Goal: Transaction & Acquisition: Purchase product/service

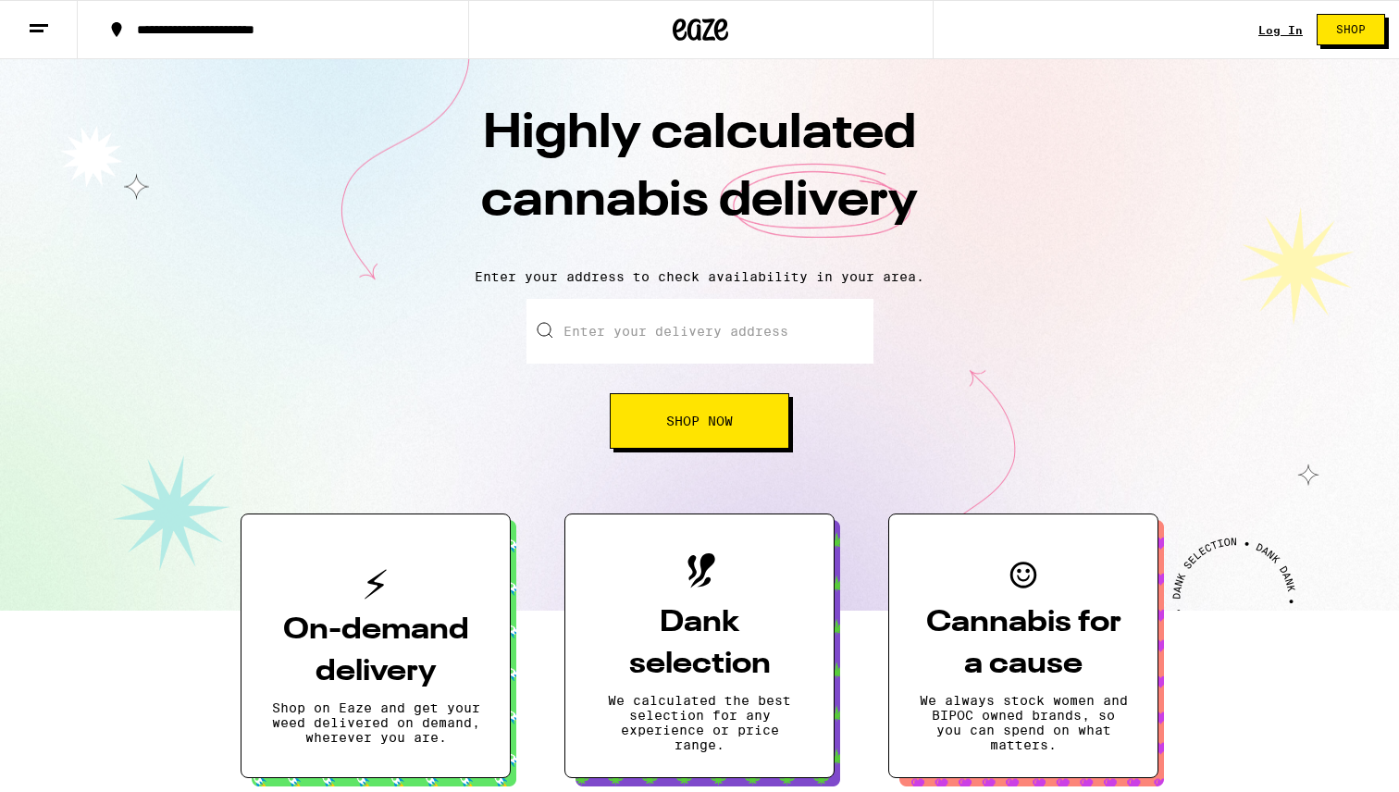
click at [1281, 31] on link "Log In" at bounding box center [1280, 30] width 44 height 12
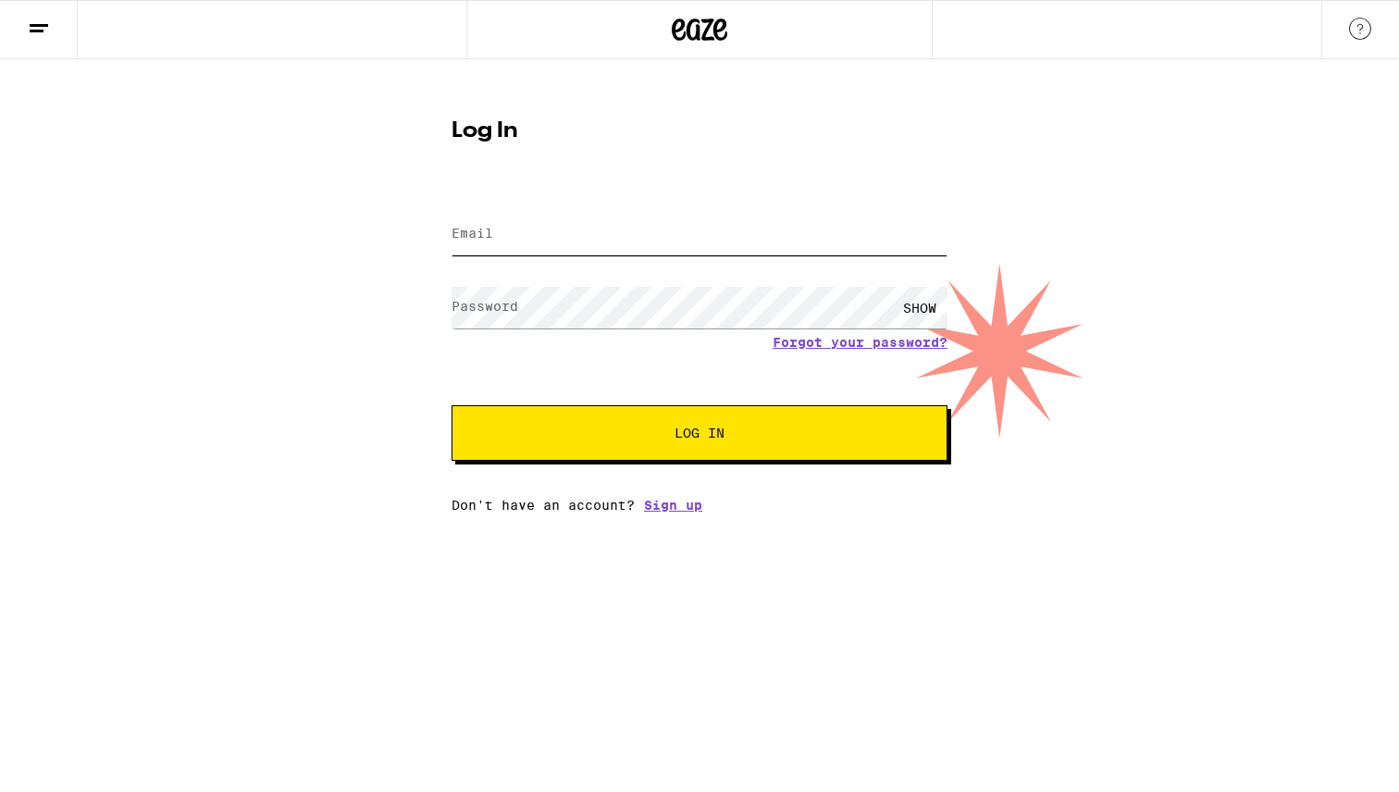
type input "[EMAIL_ADDRESS][DOMAIN_NAME]"
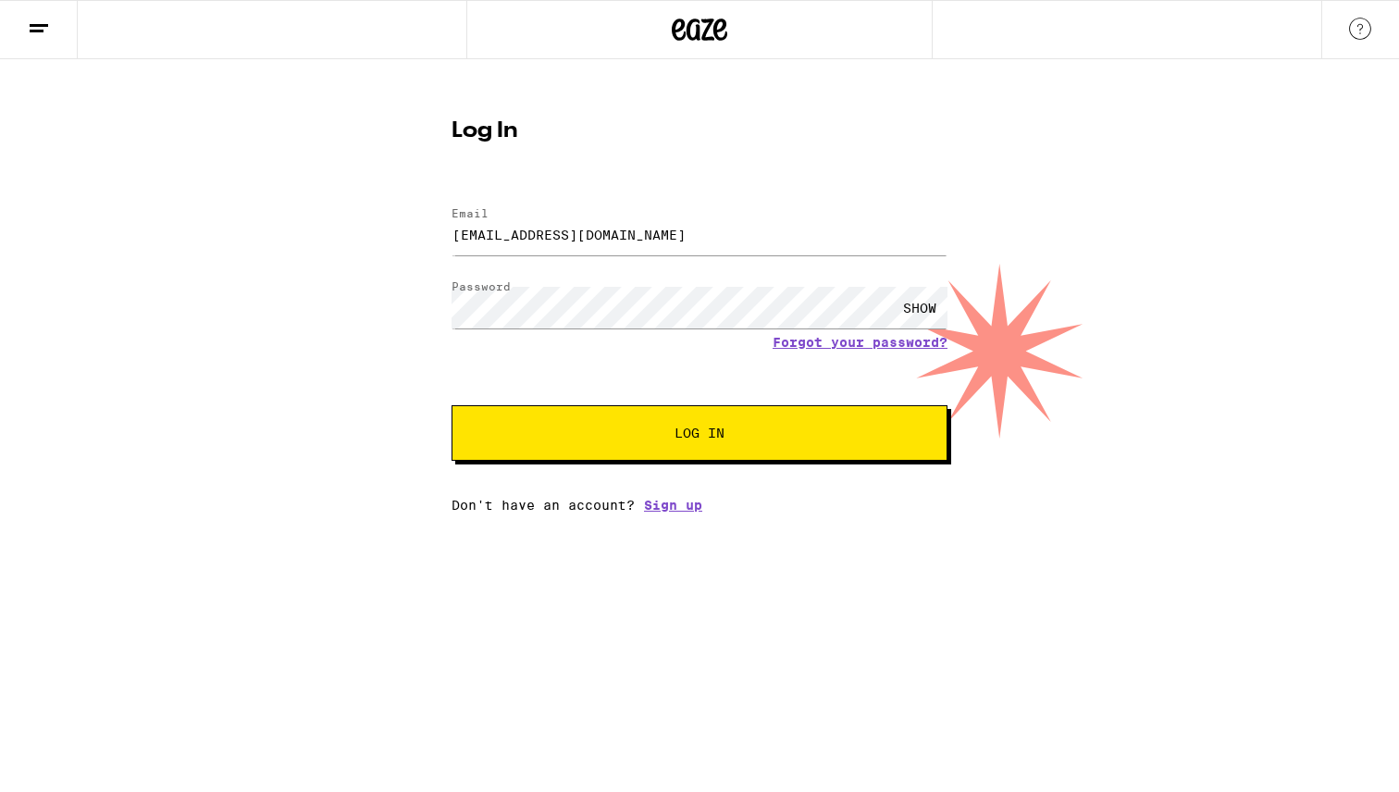
click at [609, 432] on span "Log In" at bounding box center [699, 432] width 346 height 13
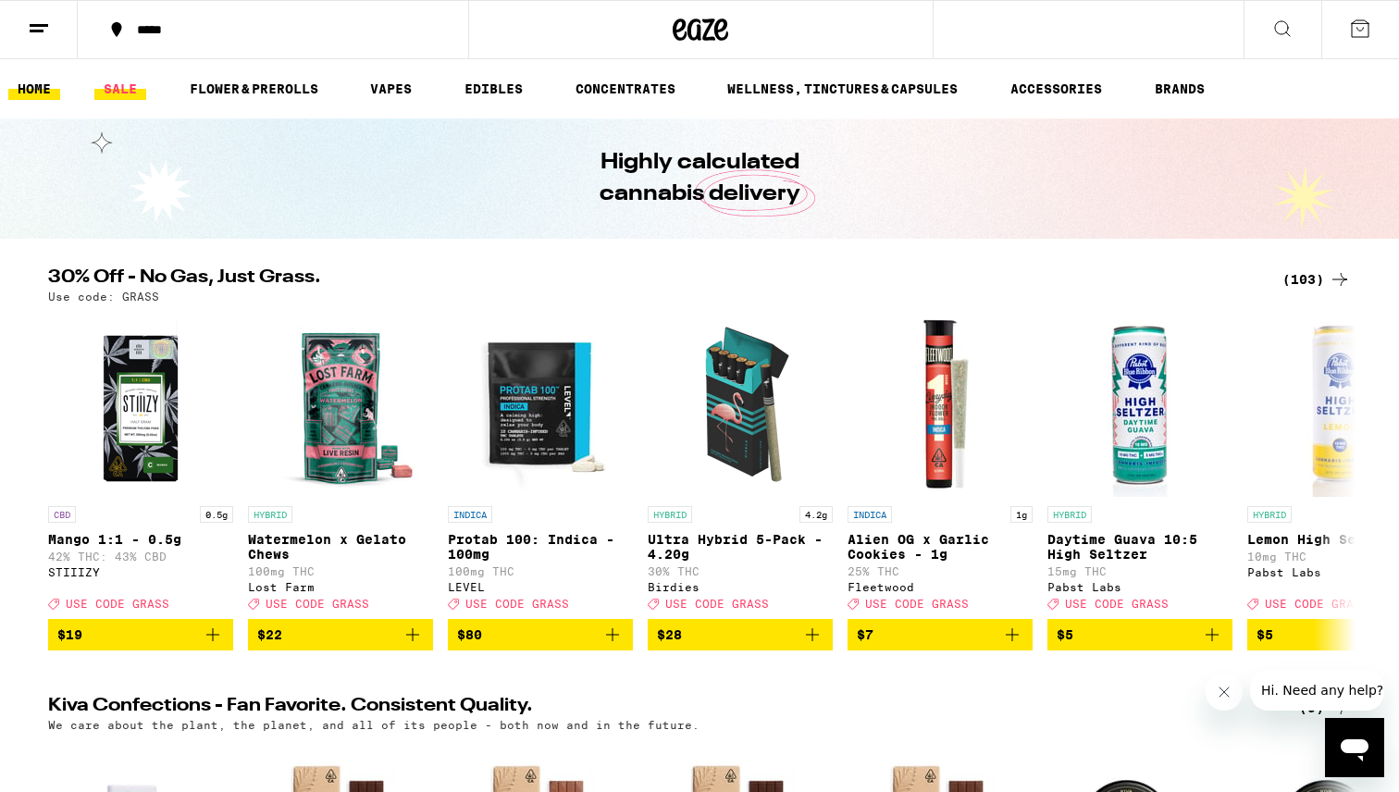
click at [121, 94] on link "SALE" at bounding box center [120, 89] width 52 height 22
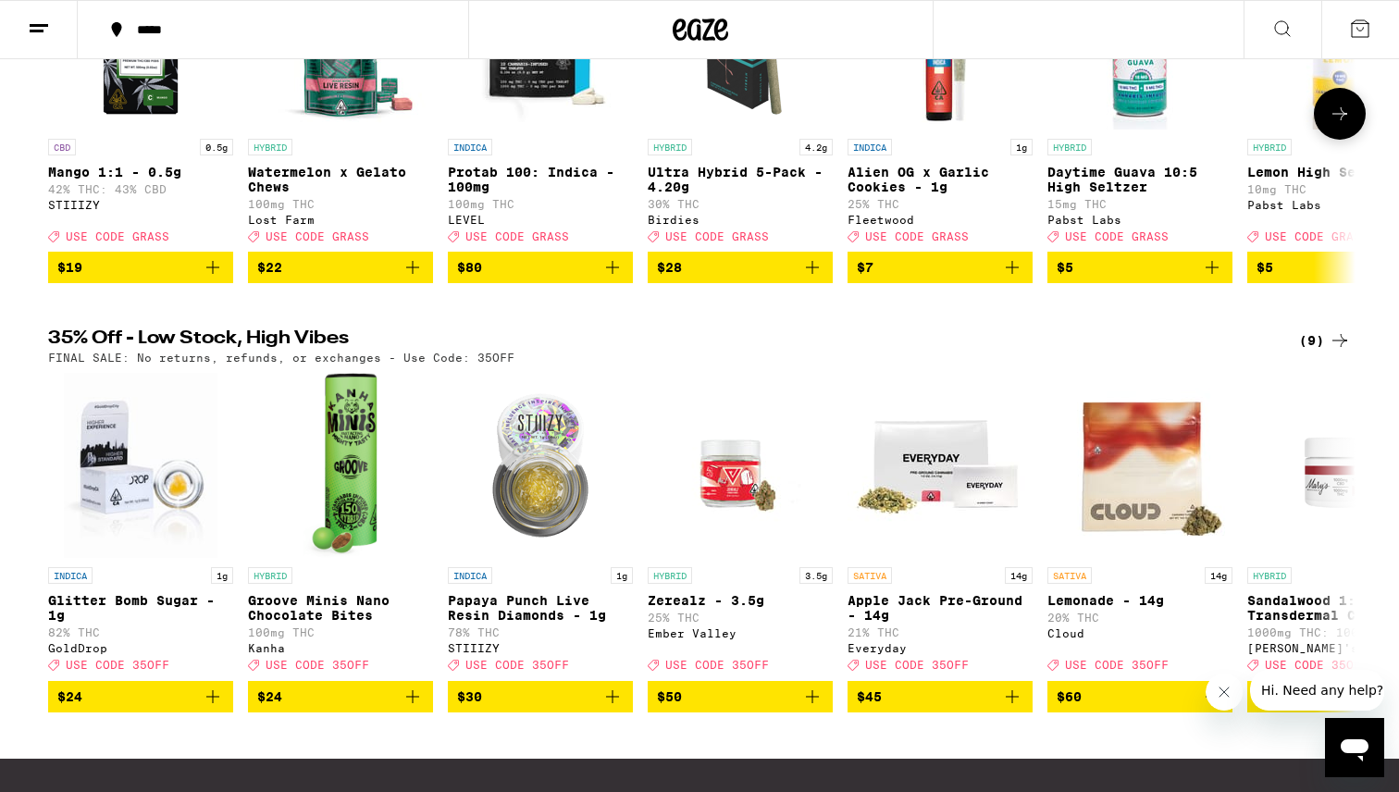
scroll to position [351, 0]
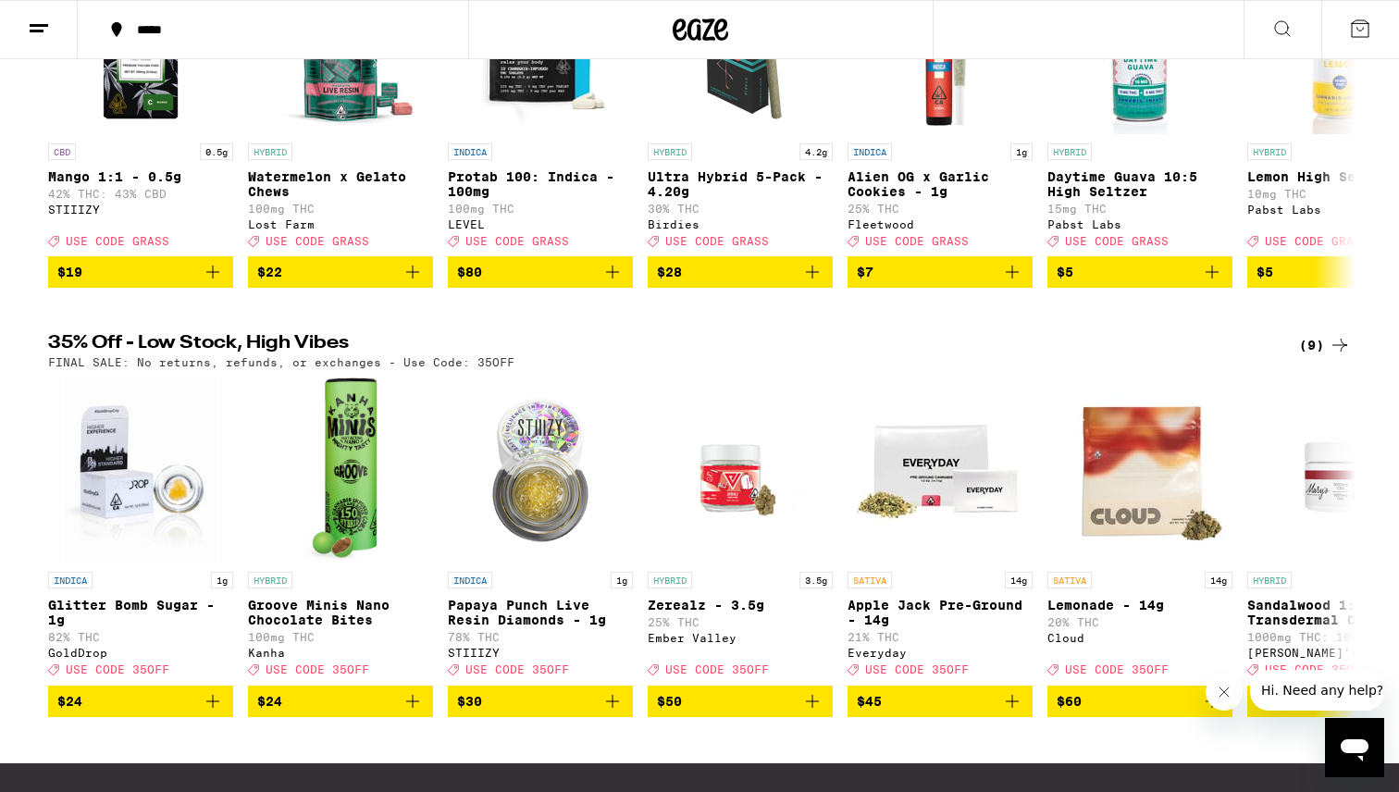
click at [1321, 356] on div "(9)" at bounding box center [1325, 345] width 52 height 22
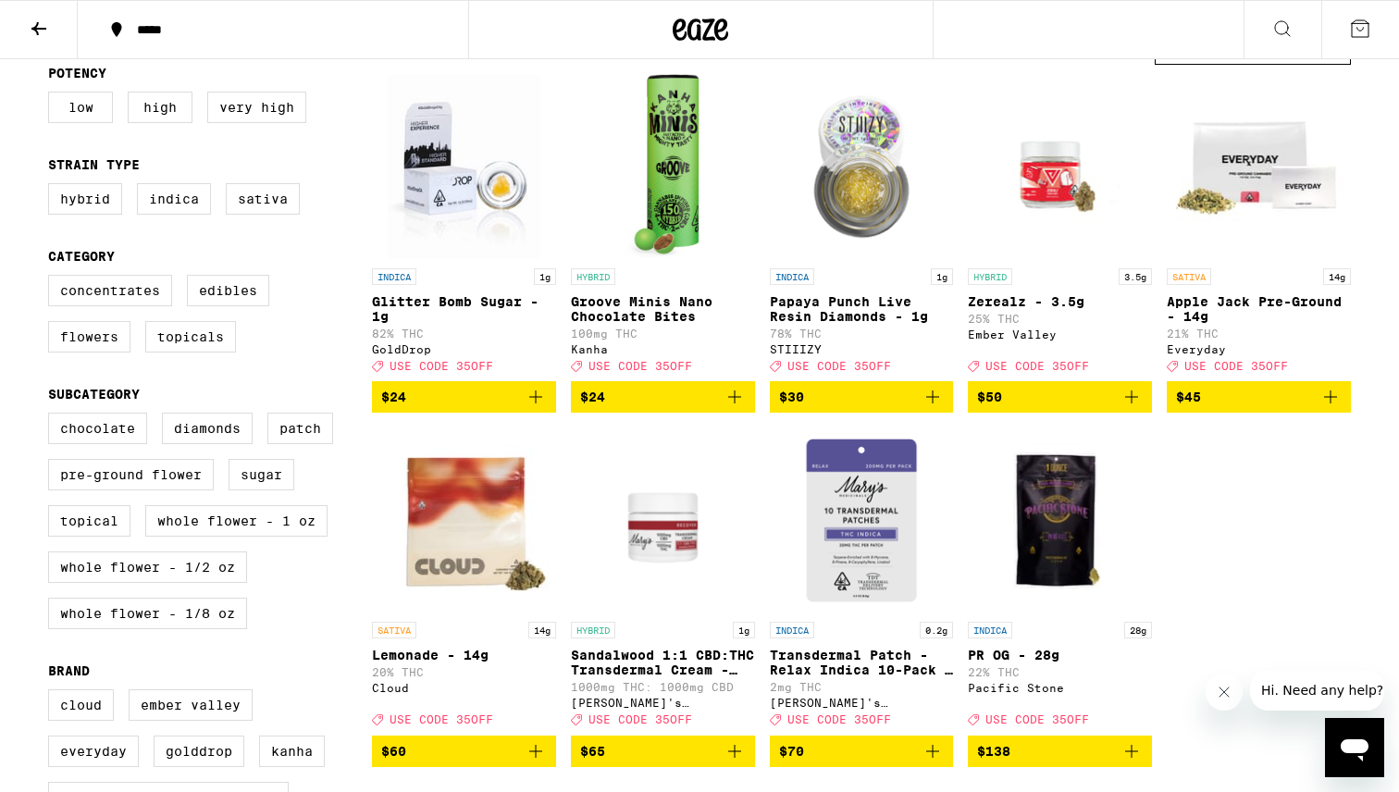
scroll to position [237, 0]
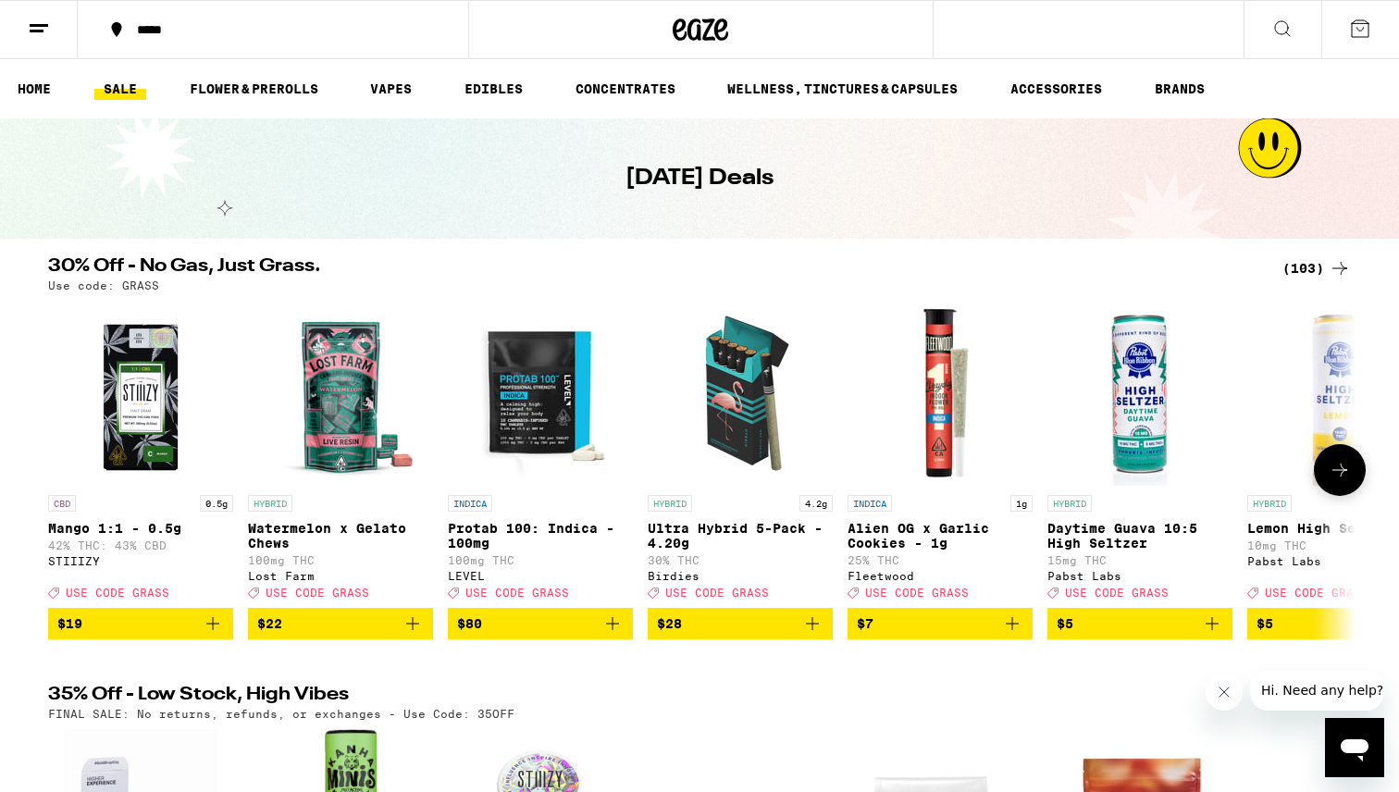
click at [1340, 470] on icon at bounding box center [1339, 470] width 22 height 22
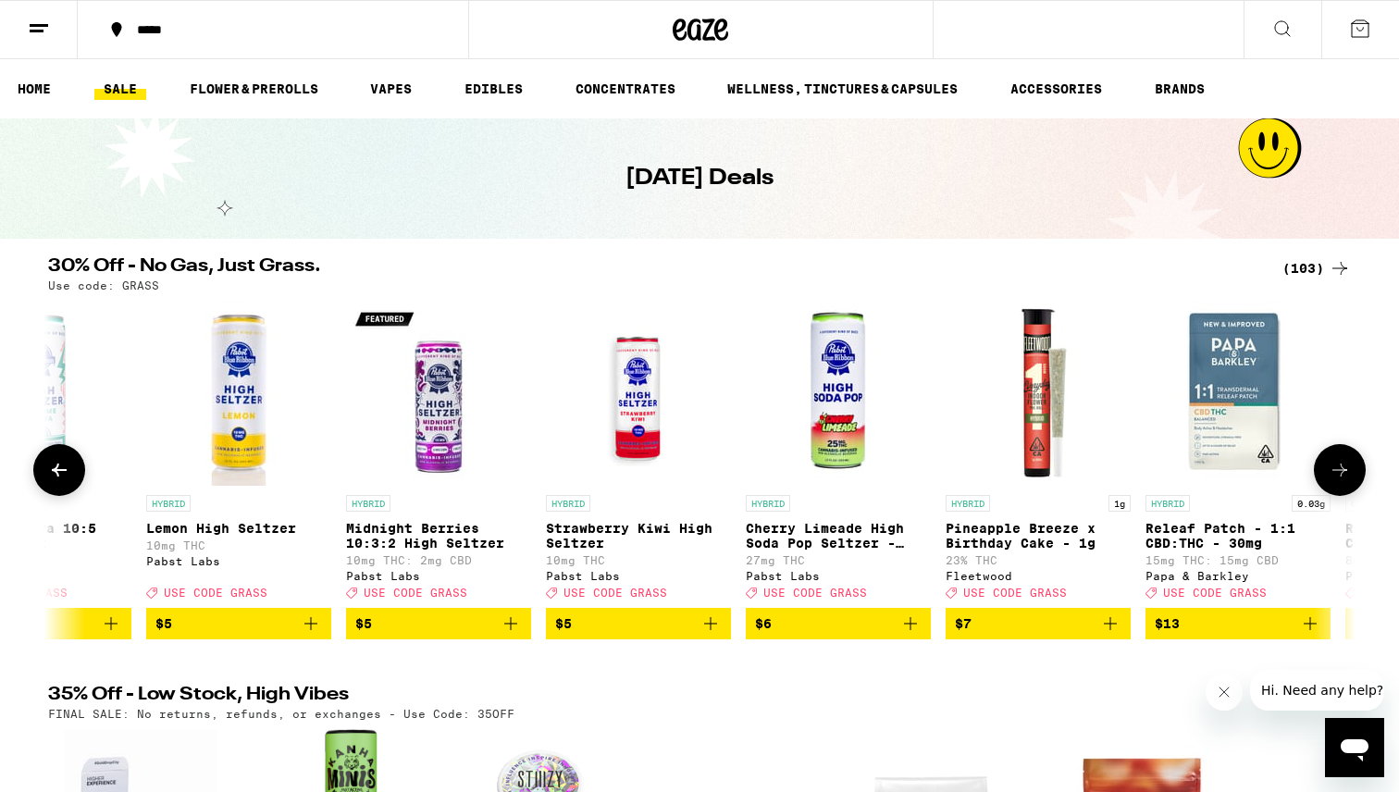
click at [1340, 470] on icon at bounding box center [1339, 470] width 22 height 22
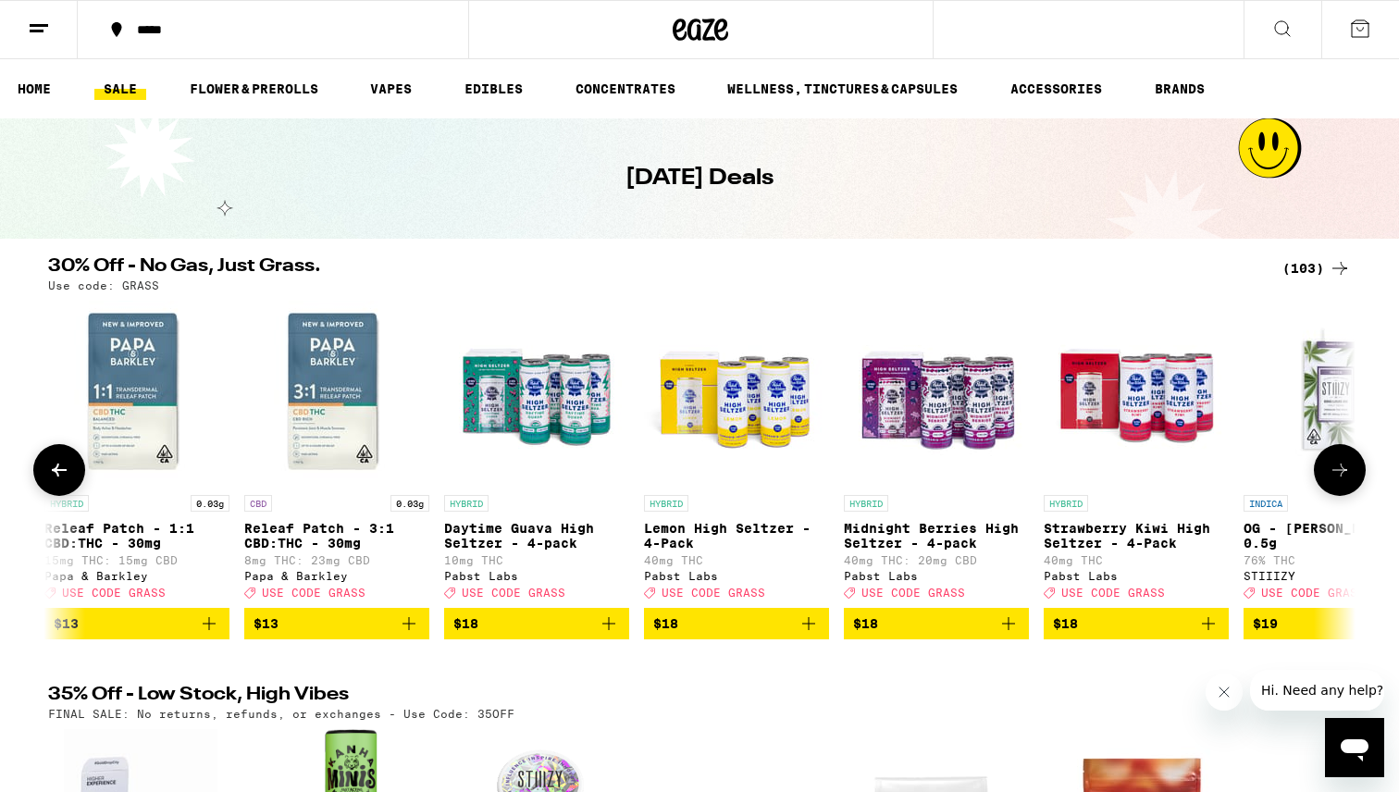
click at [1340, 470] on icon at bounding box center [1339, 470] width 22 height 22
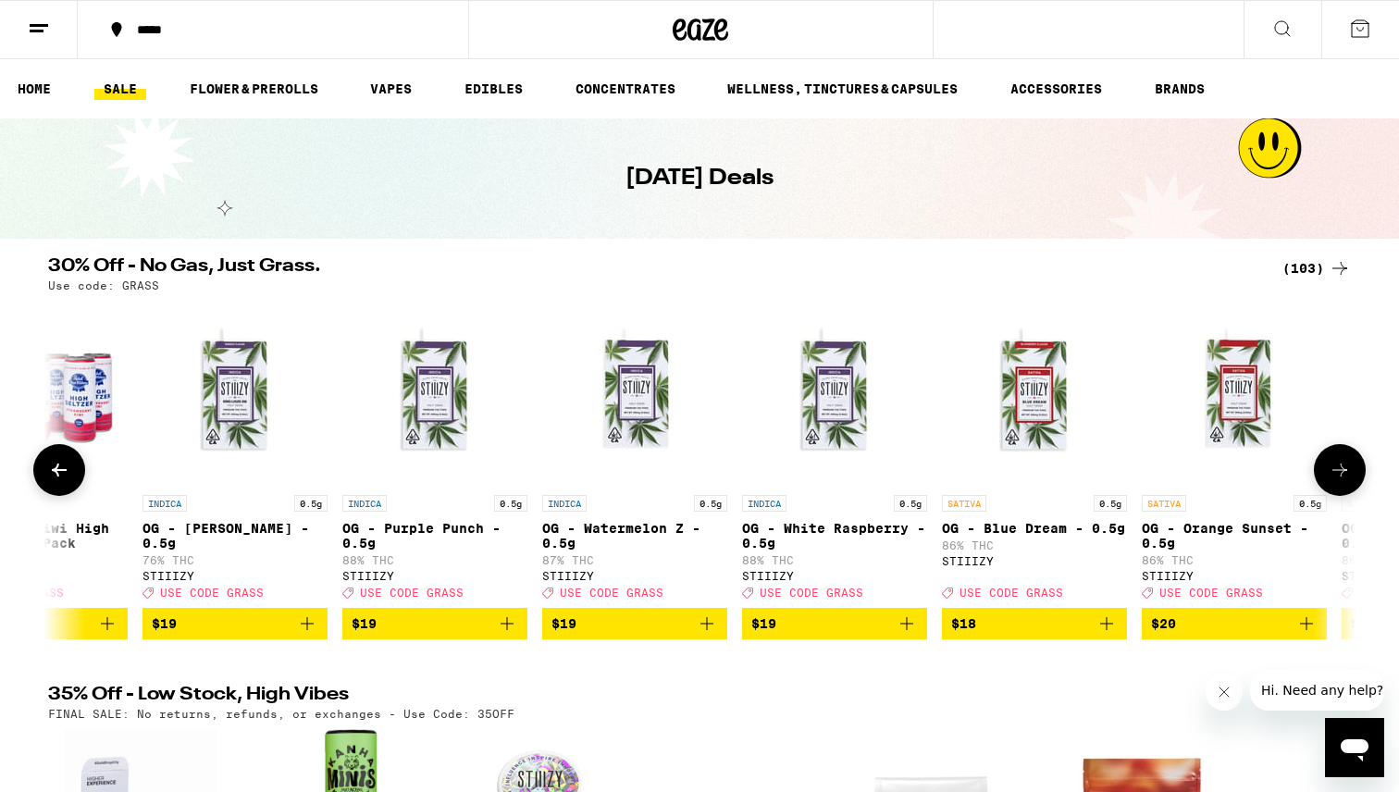
click at [1340, 470] on icon at bounding box center [1339, 470] width 22 height 22
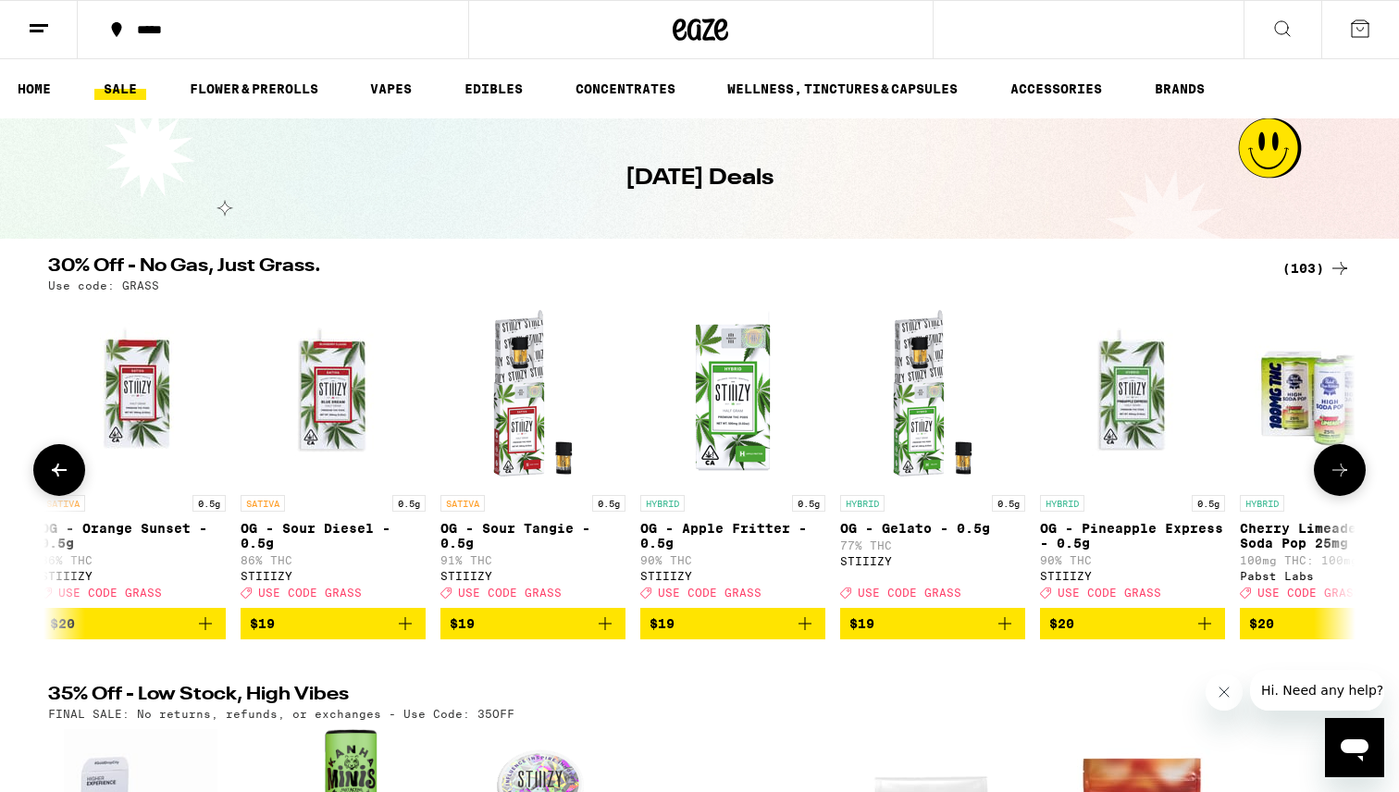
click at [1340, 470] on icon at bounding box center [1339, 470] width 22 height 22
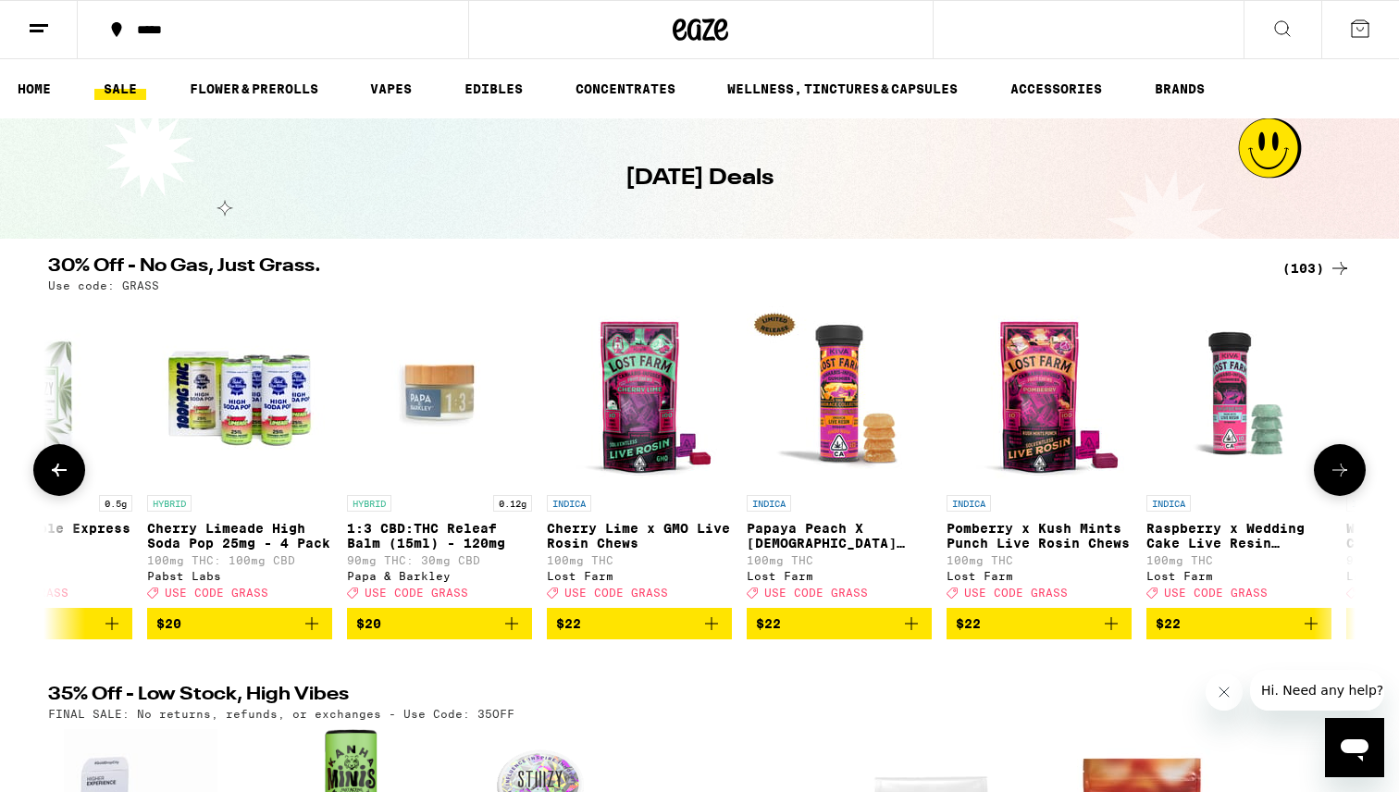
scroll to position [0, 5503]
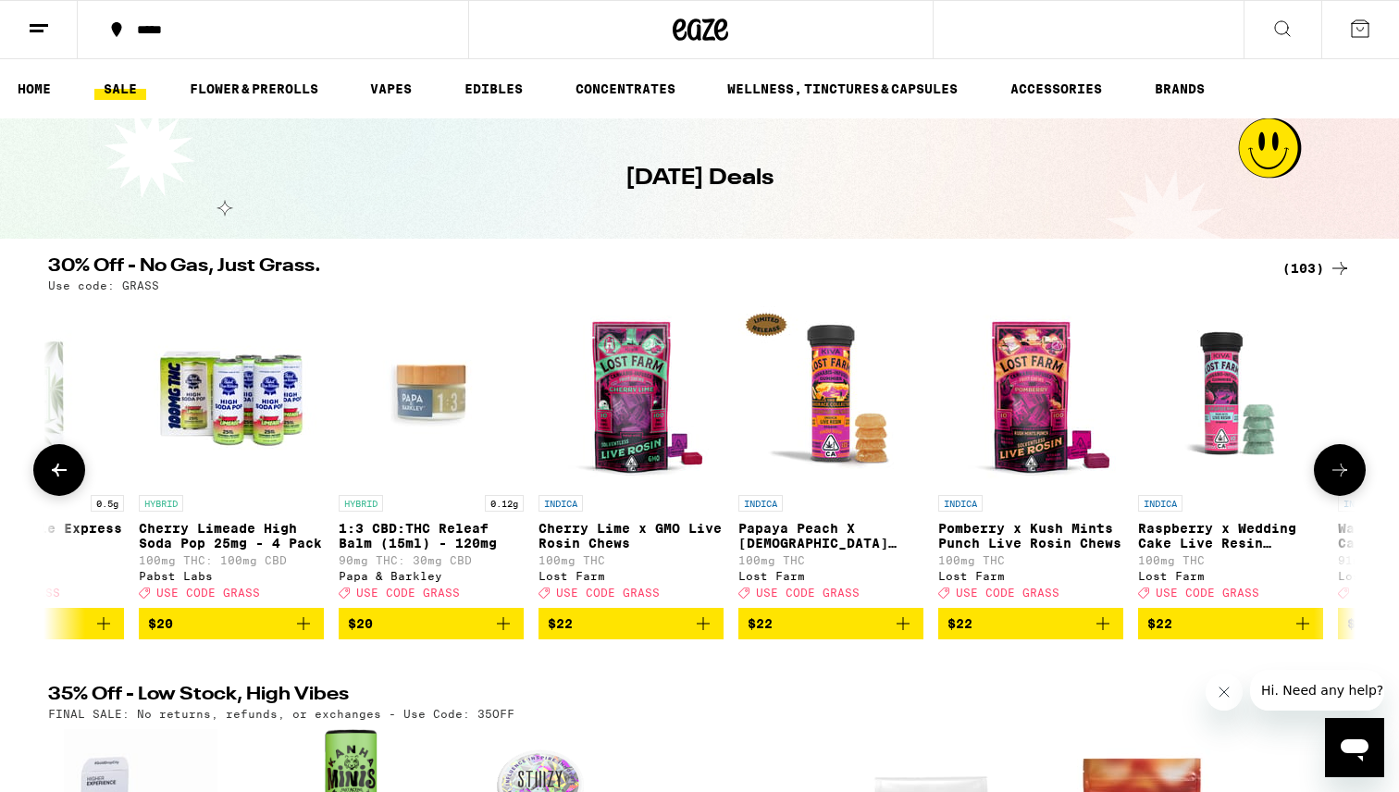
click at [1340, 470] on icon at bounding box center [1339, 470] width 22 height 22
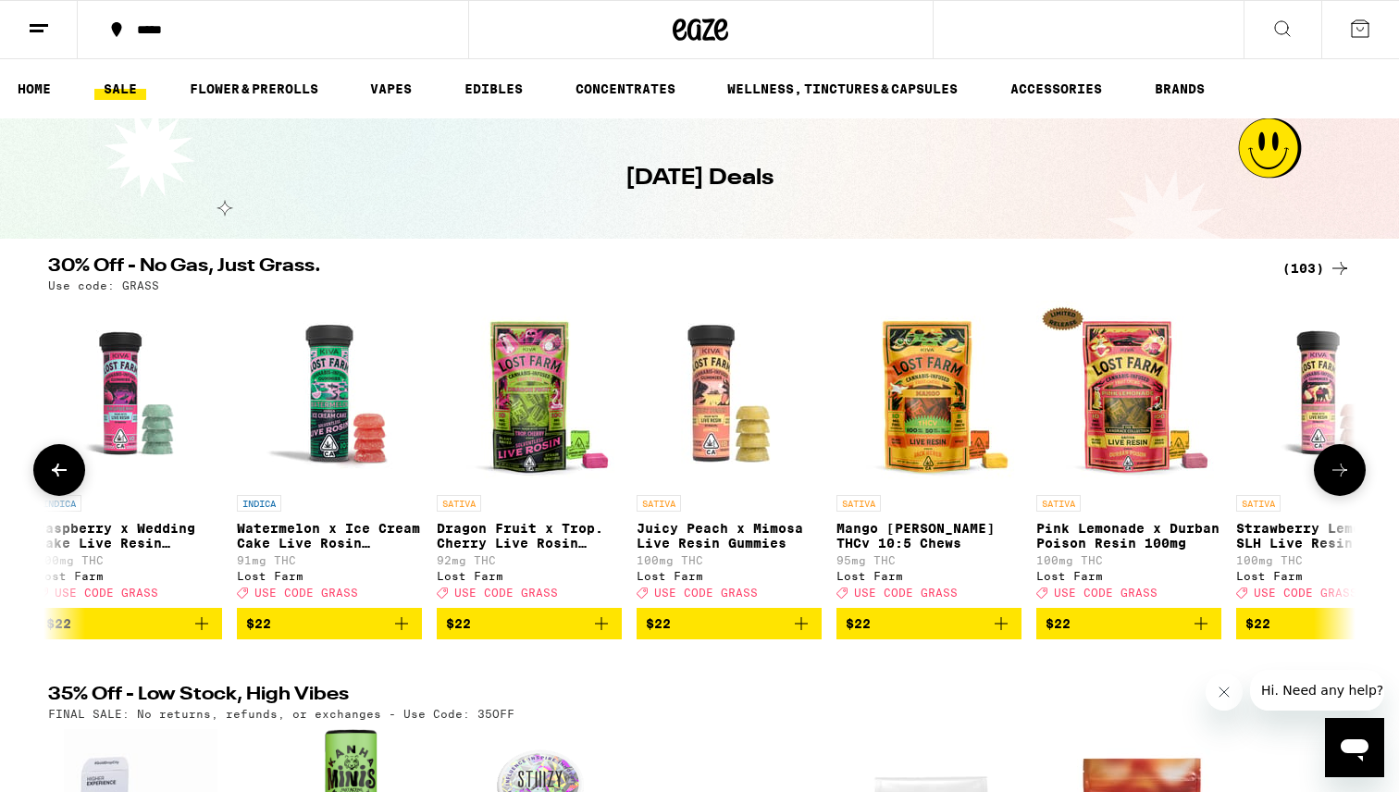
click at [1340, 470] on icon at bounding box center [1339, 470] width 22 height 22
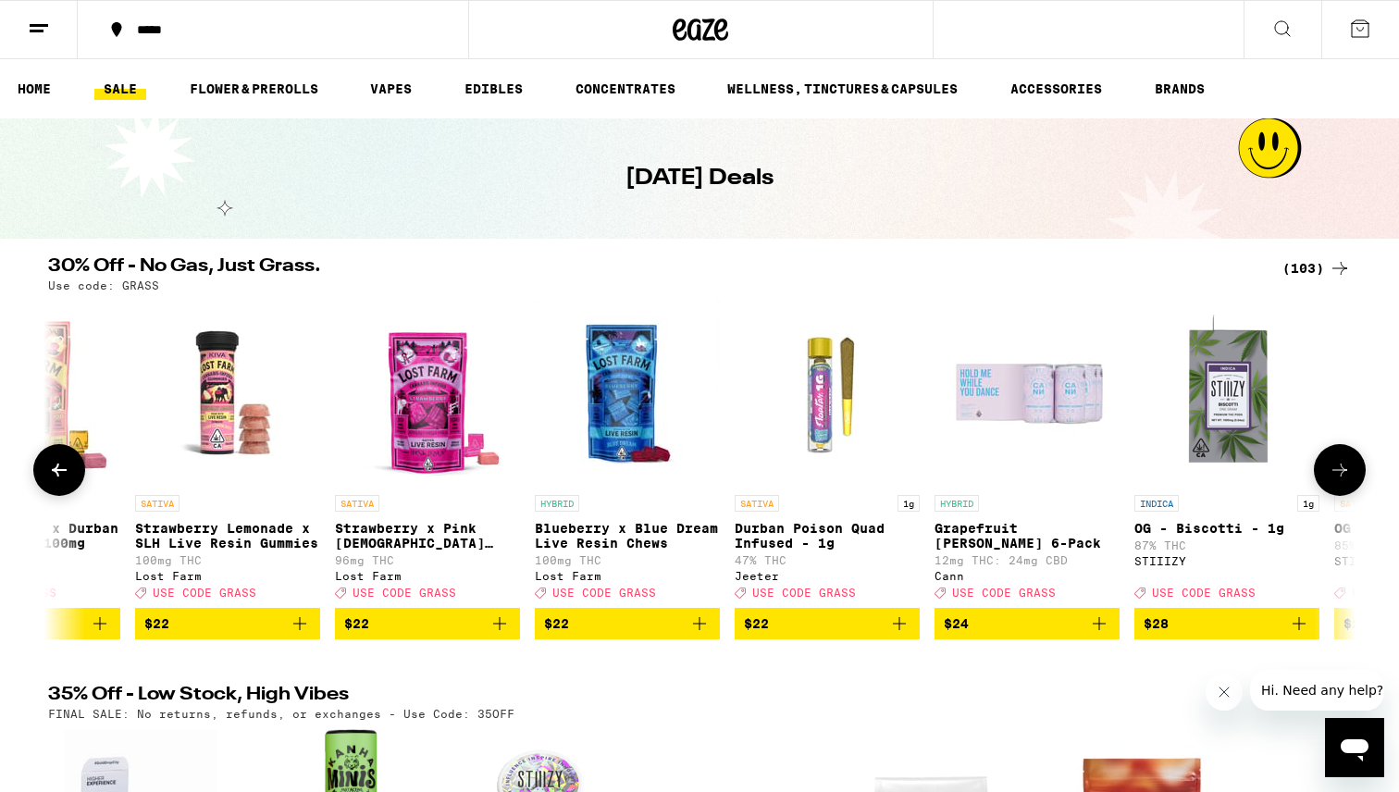
click at [1340, 470] on icon at bounding box center [1339, 470] width 22 height 22
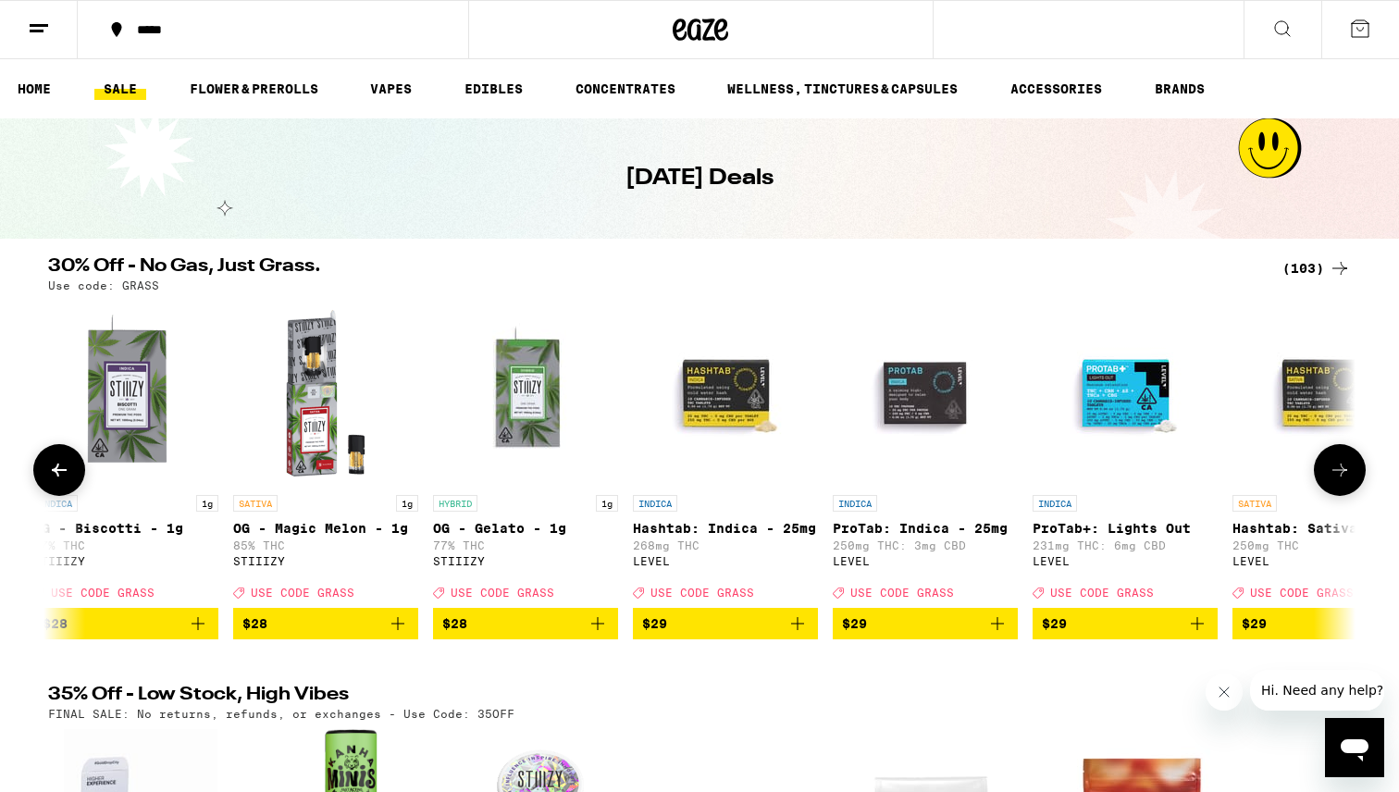
click at [1340, 470] on icon at bounding box center [1339, 470] width 22 height 22
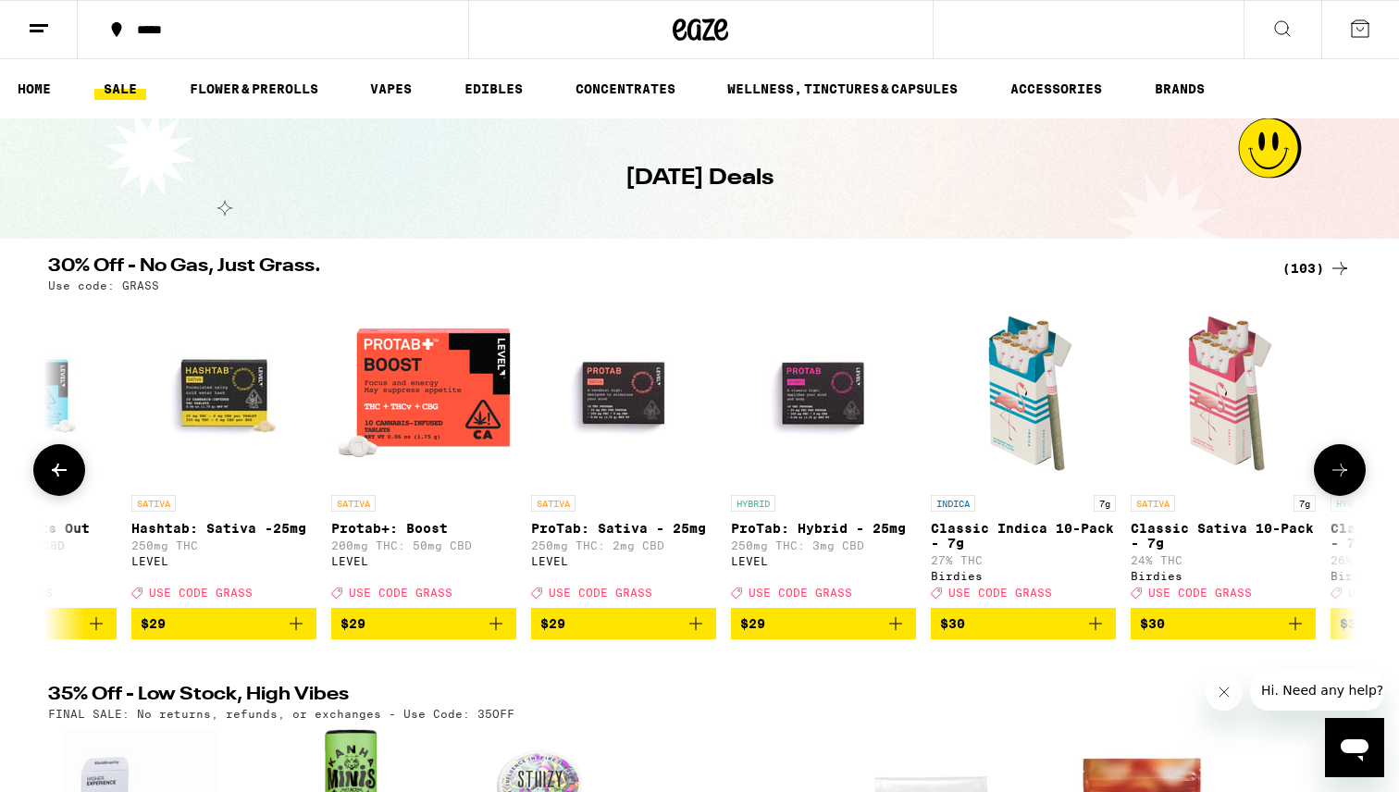
click at [1340, 470] on icon at bounding box center [1339, 470] width 22 height 22
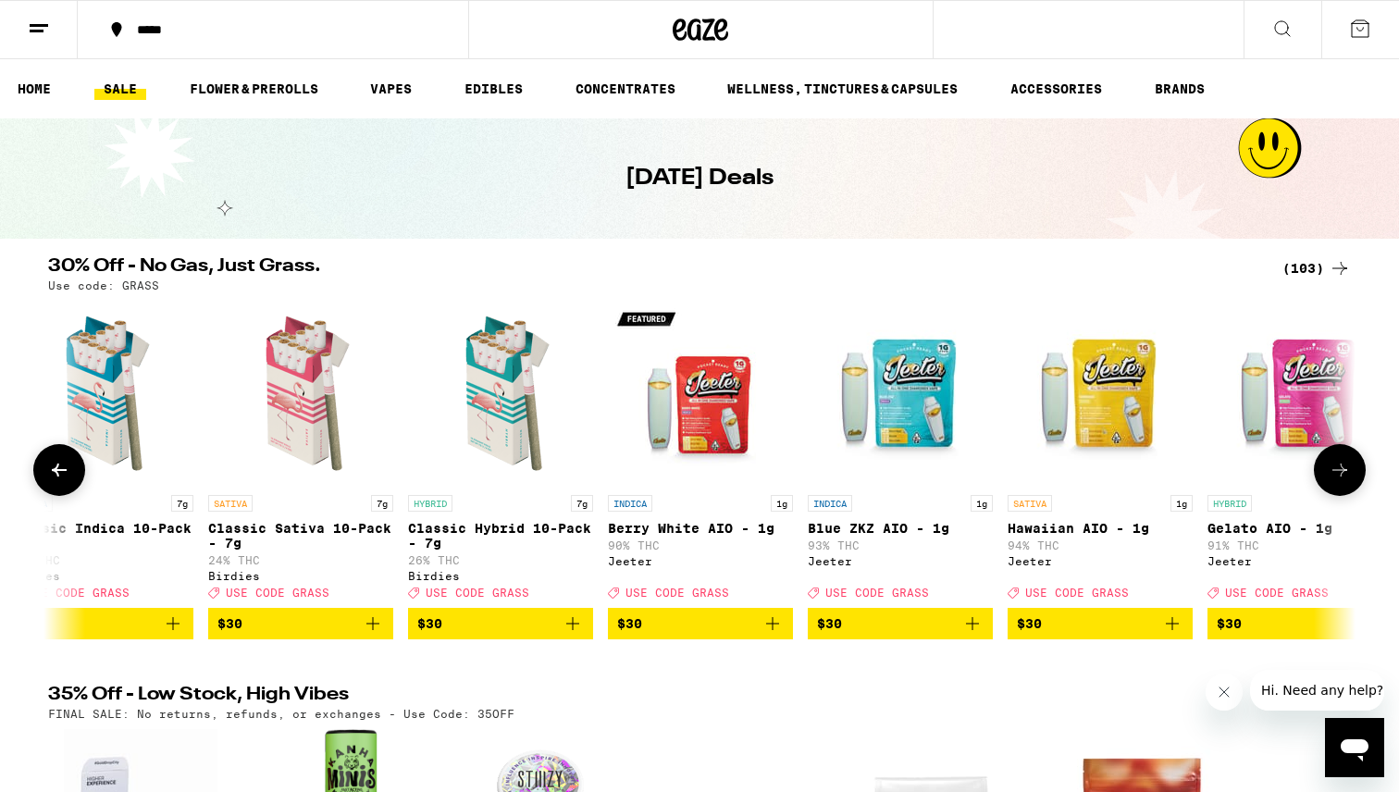
scroll to position [0, 11007]
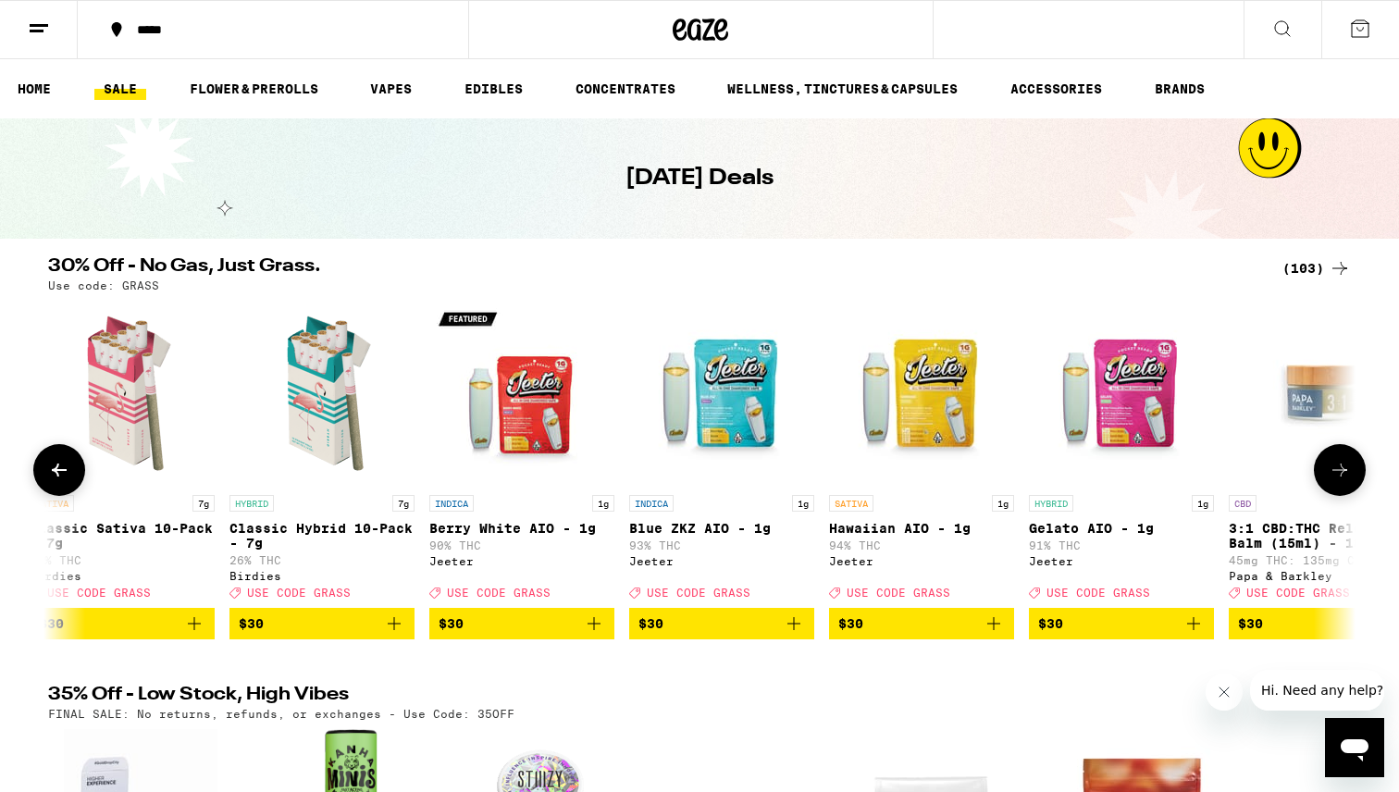
click at [1340, 470] on icon at bounding box center [1339, 470] width 22 height 22
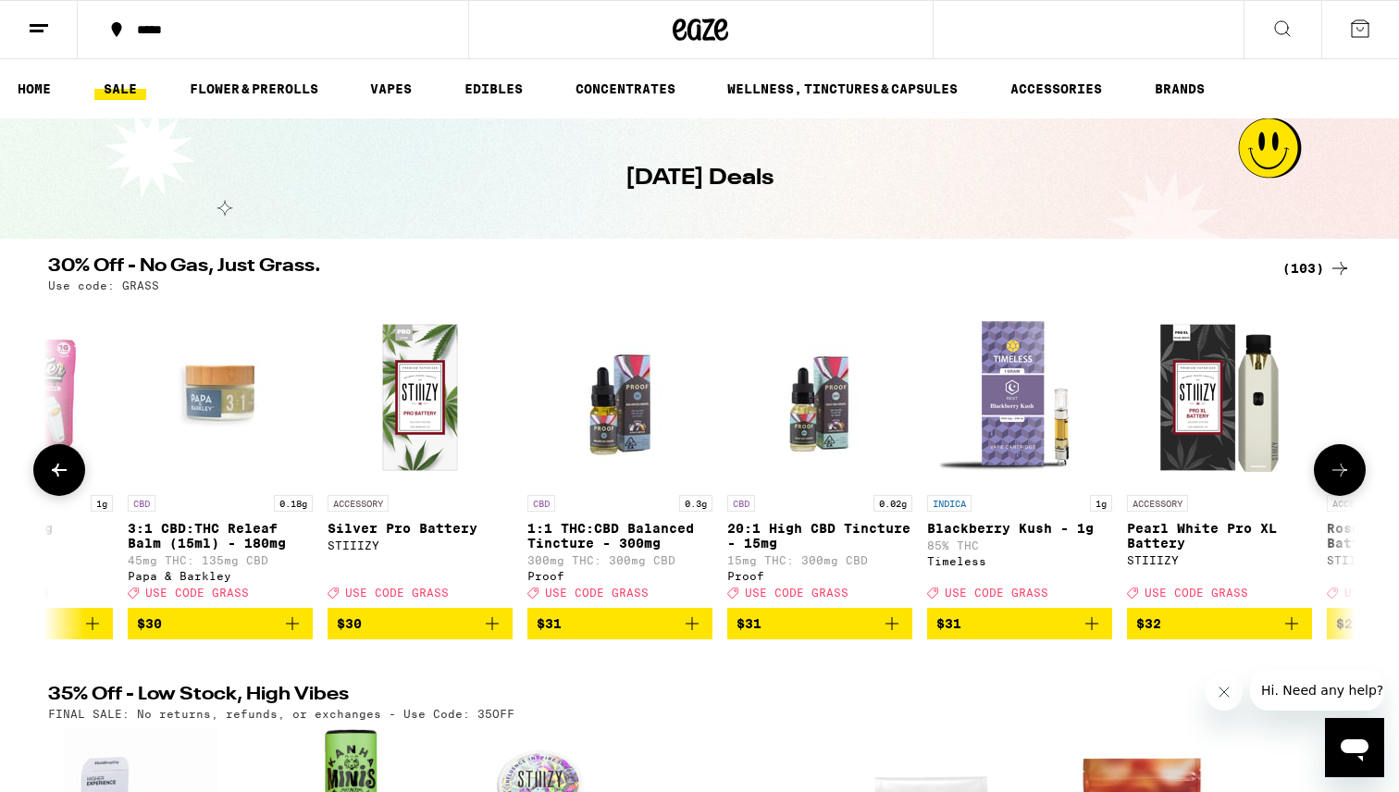
click at [1340, 470] on icon at bounding box center [1339, 470] width 22 height 22
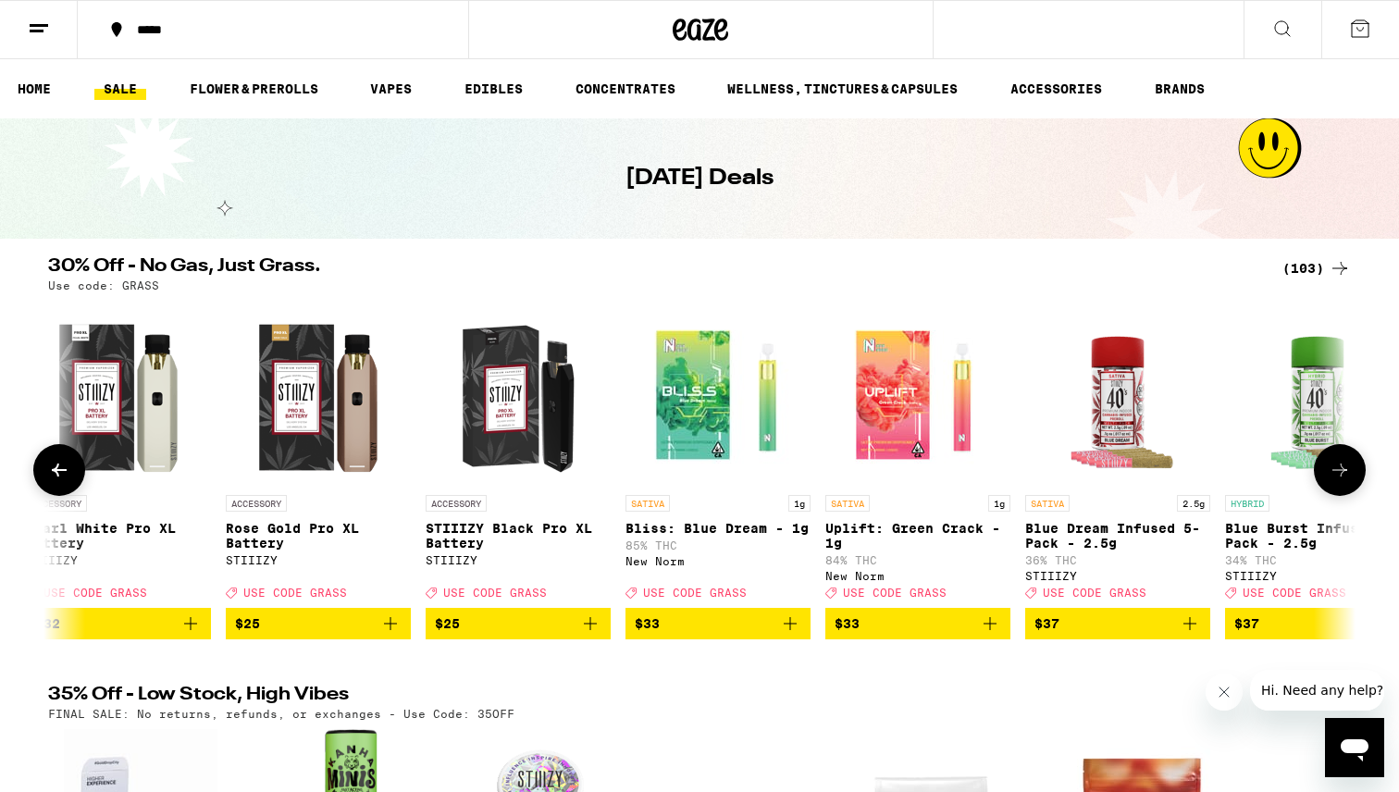
click at [1340, 470] on icon at bounding box center [1339, 470] width 22 height 22
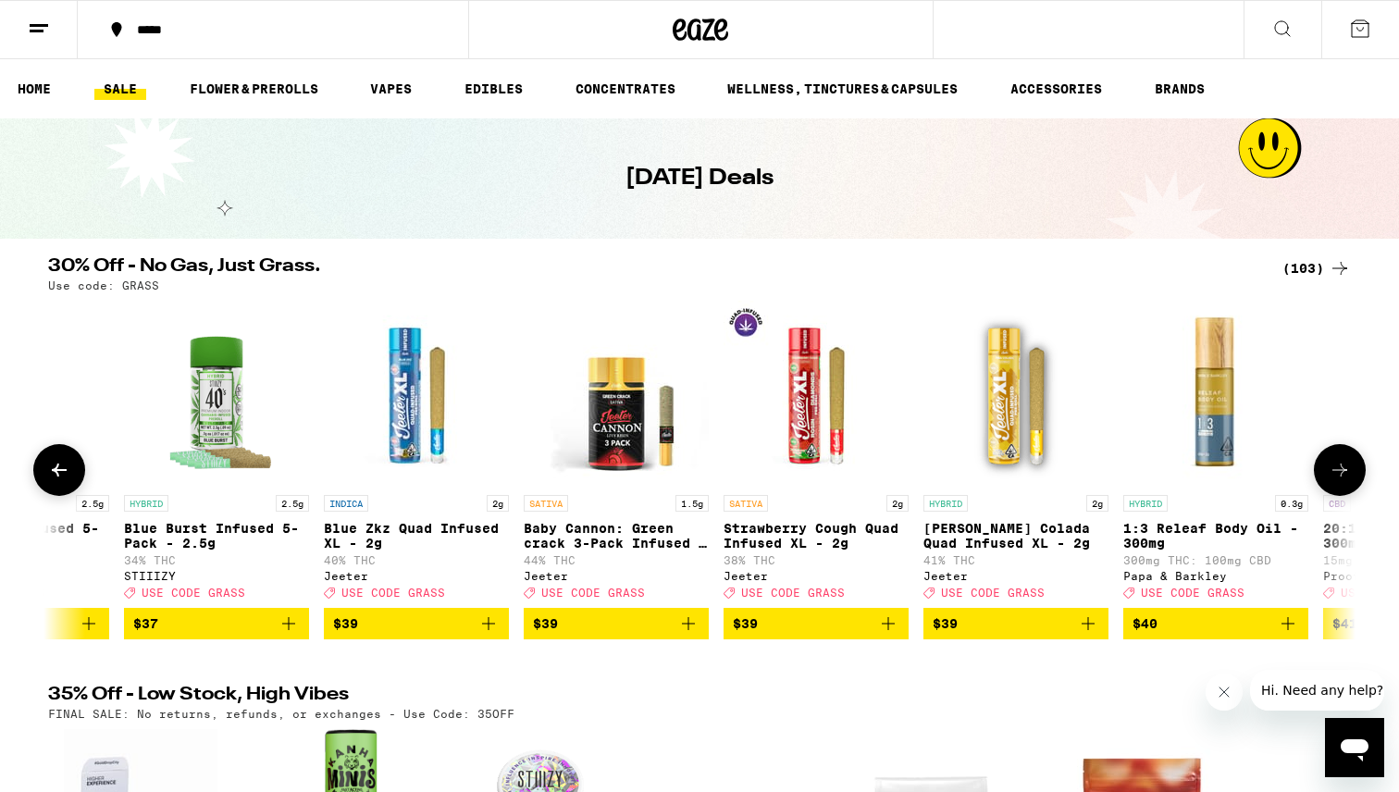
click at [1340, 470] on icon at bounding box center [1339, 470] width 22 height 22
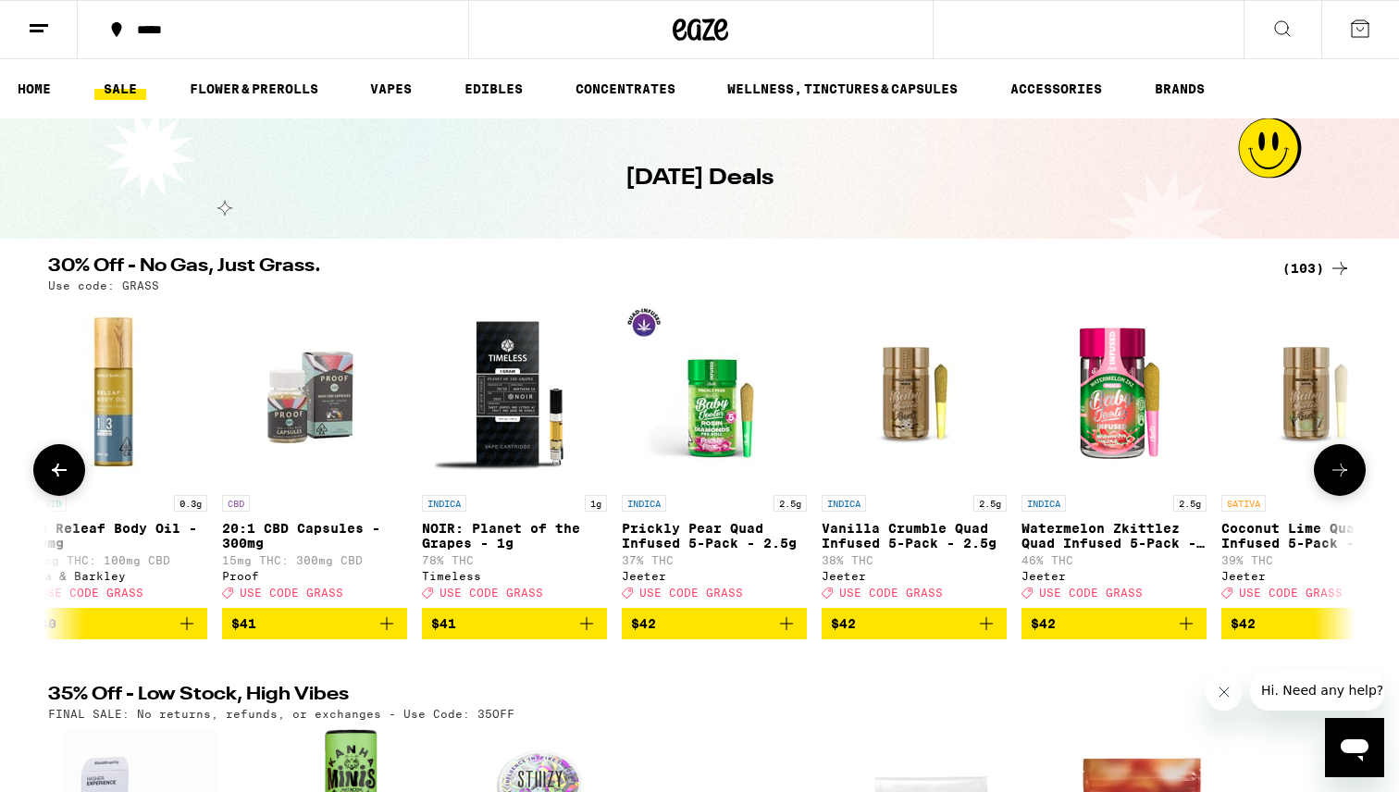
click at [1340, 470] on icon at bounding box center [1339, 470] width 22 height 22
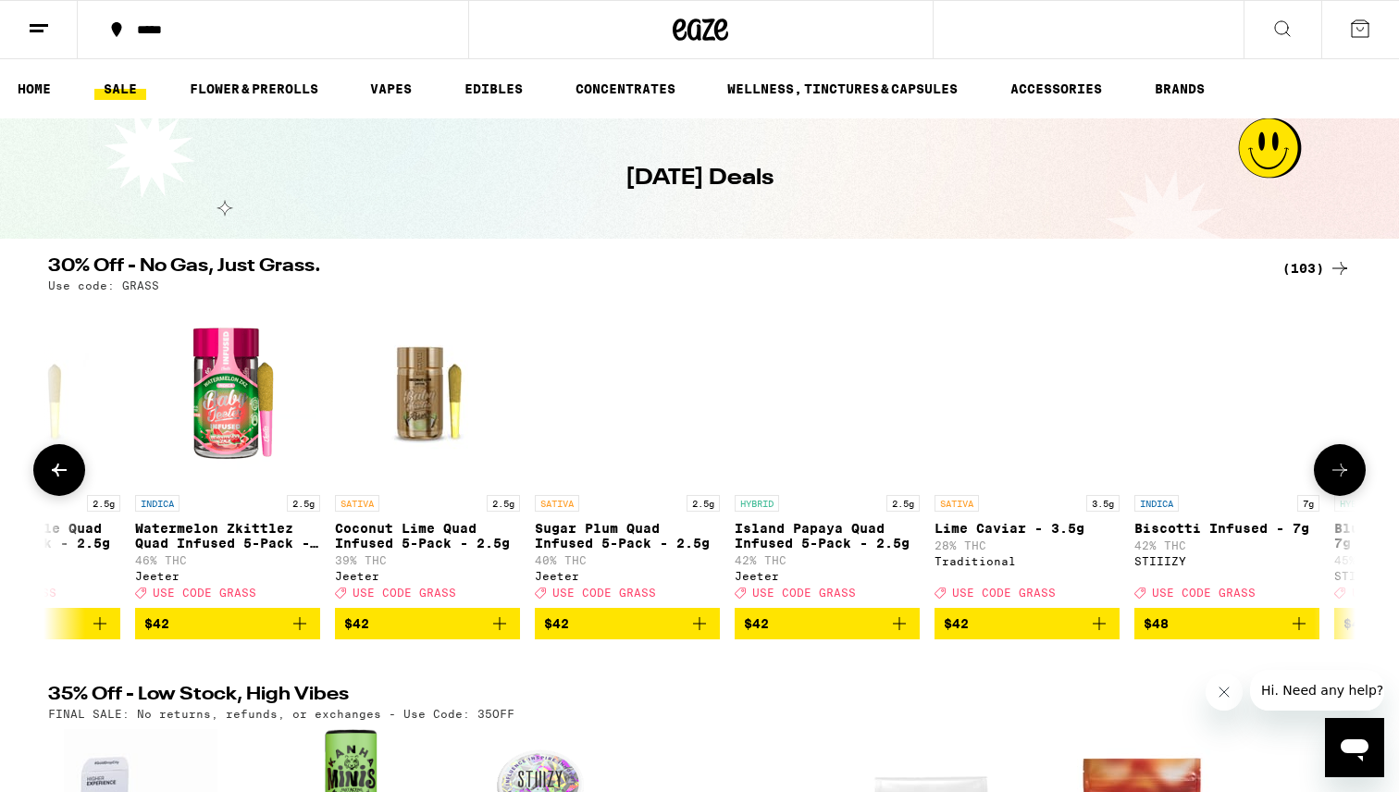
scroll to position [0, 16510]
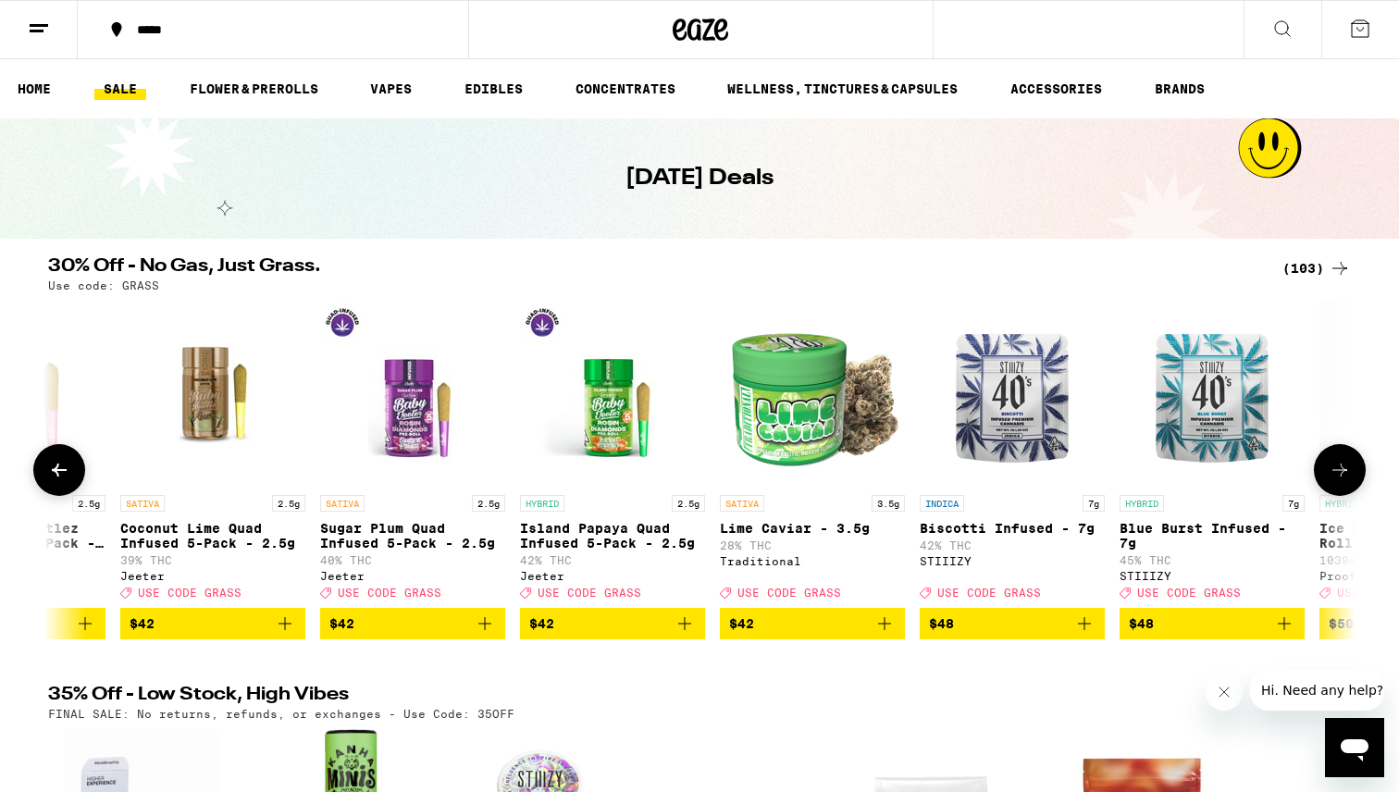
click at [1340, 470] on icon at bounding box center [1339, 470] width 22 height 22
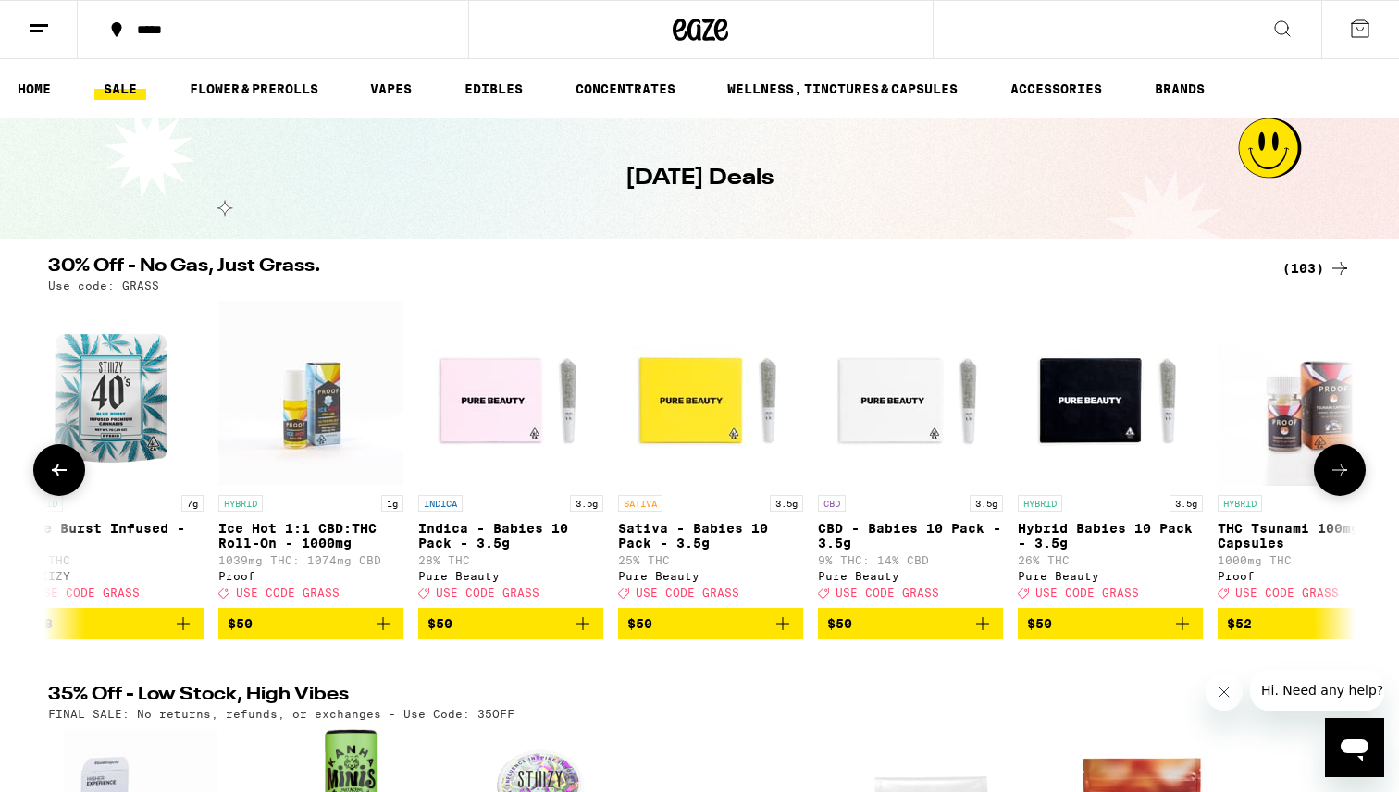
click at [1340, 470] on icon at bounding box center [1339, 470] width 22 height 22
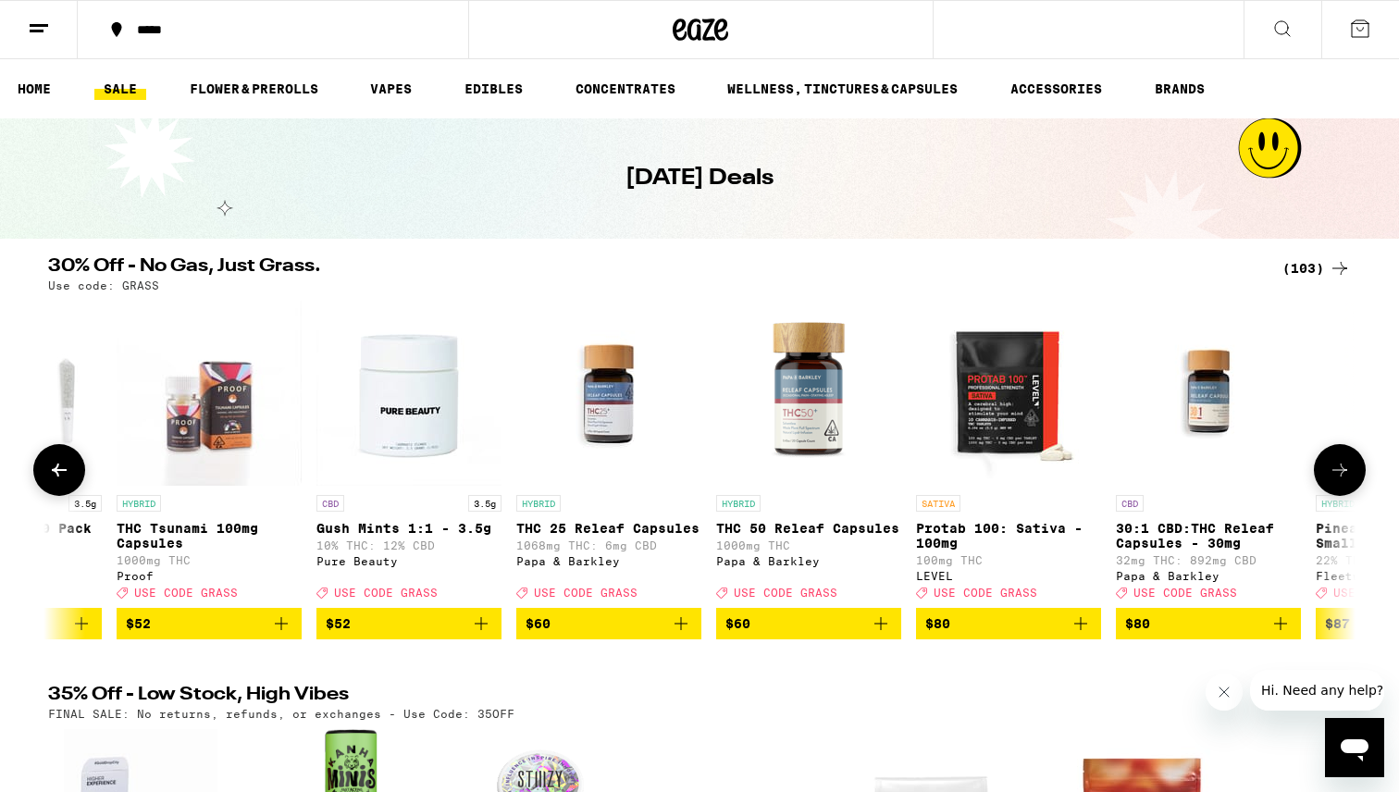
click at [1340, 470] on icon at bounding box center [1339, 470] width 22 height 22
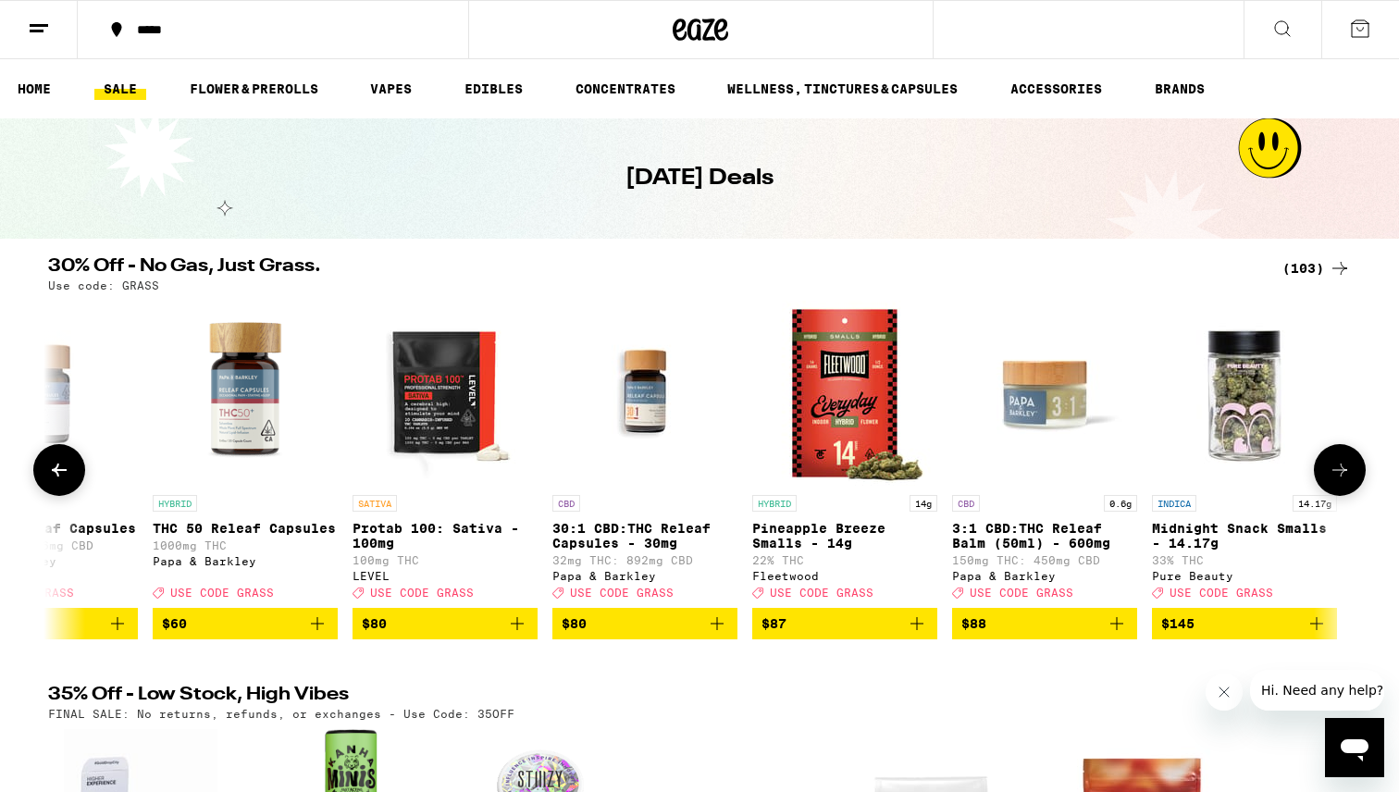
scroll to position [0, 19276]
click at [1340, 470] on div at bounding box center [1339, 470] width 52 height 52
click at [466, 435] on img "Open page for Protab 100: Sativa - 100mg from LEVEL" at bounding box center [443, 393] width 185 height 185
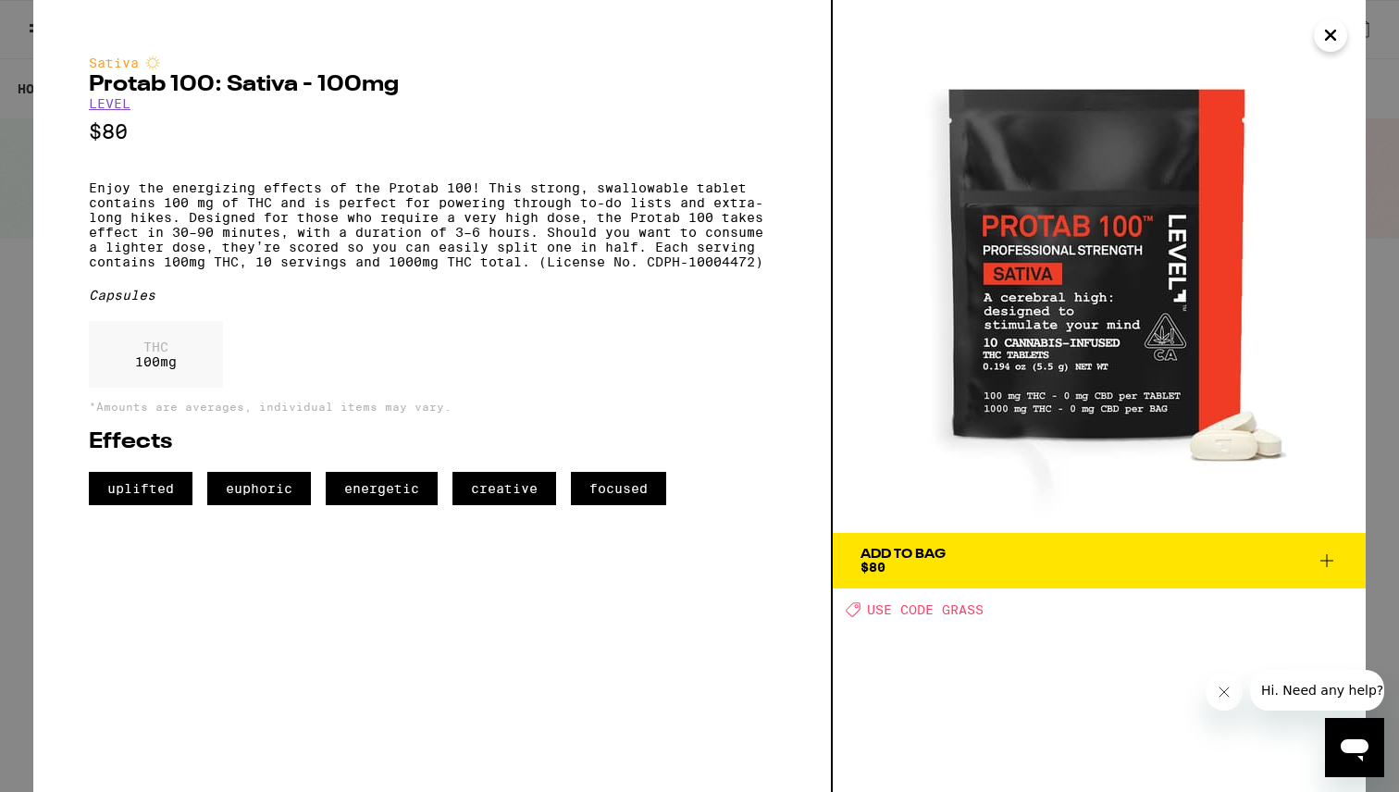
click at [1334, 31] on icon "Close" at bounding box center [1329, 35] width 9 height 9
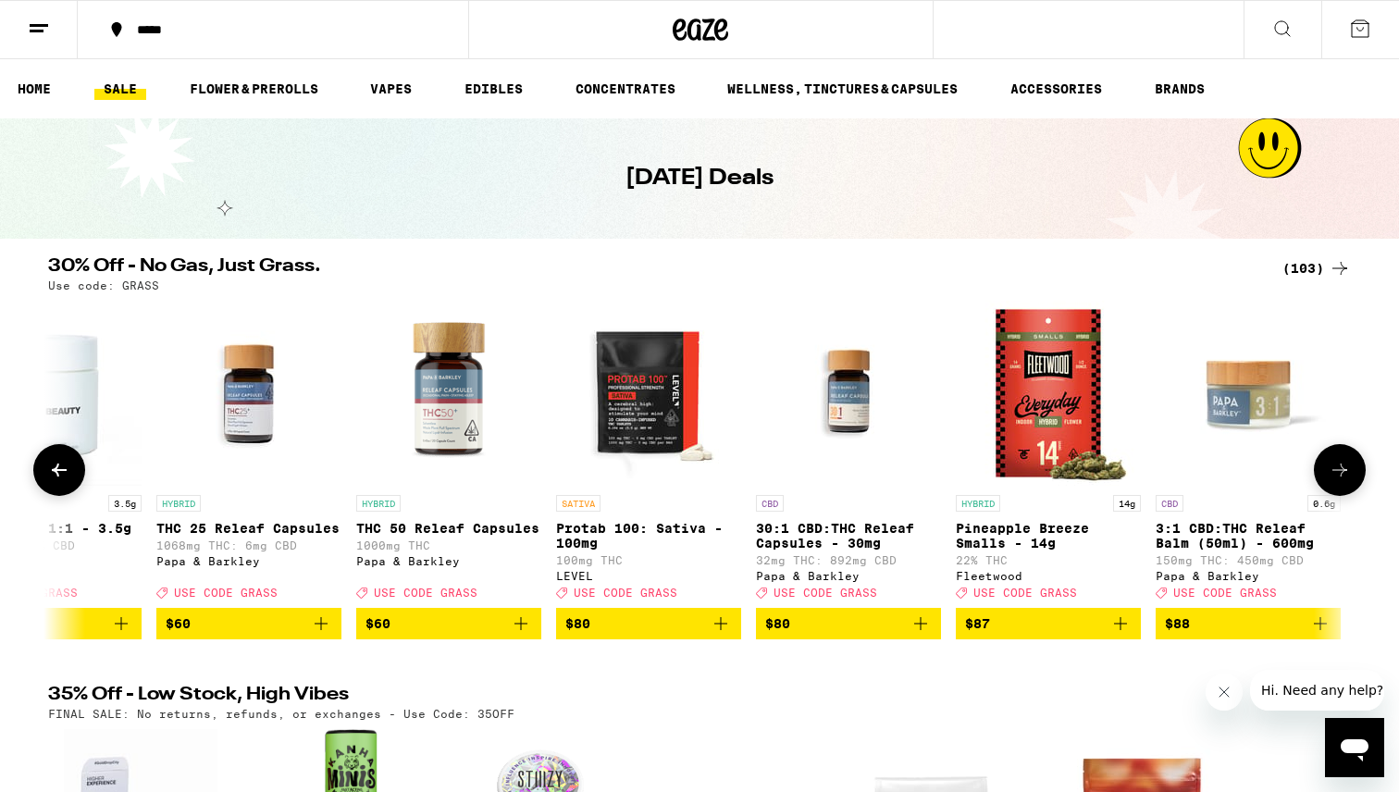
click at [1070, 395] on img "Open page for Pineapple Breeze Smalls - 14g from Fleetwood" at bounding box center [1047, 393] width 185 height 185
